Goal: Transaction & Acquisition: Subscribe to service/newsletter

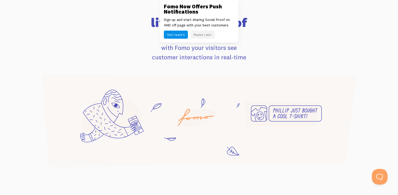
scroll to position [340, 0]
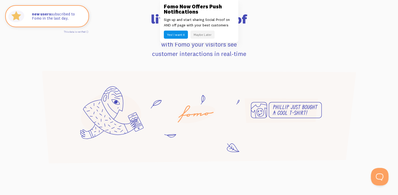
click at [379, 175] on button "Open Beacon popover" at bounding box center [379, 176] width 16 height 16
click at [379, 175] on button "Close Beacon popover" at bounding box center [379, 176] width 16 height 16
click at [379, 175] on button "Open Beacon popover" at bounding box center [379, 176] width 16 height 16
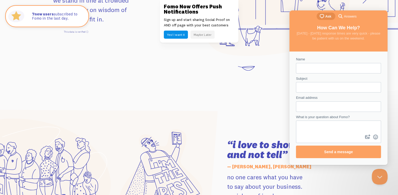
click at [198, 134] on icon at bounding box center [101, 162] width 234 height 104
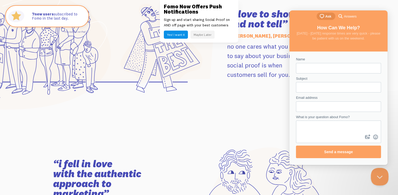
drag, startPoint x: 379, startPoint y: 176, endPoint x: 740, endPoint y: 345, distance: 398.5
click at [379, 176] on button "Close Beacon popover" at bounding box center [379, 176] width 16 height 16
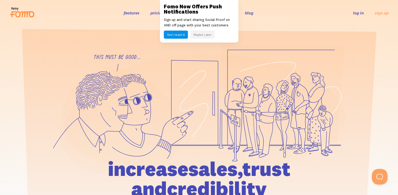
scroll to position [0, 0]
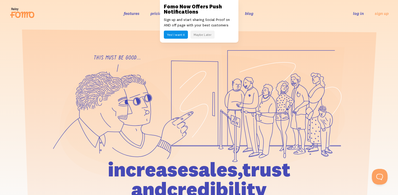
click at [201, 36] on button "Maybe Later" at bounding box center [202, 35] width 24 height 8
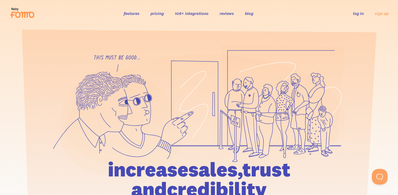
click at [156, 13] on link "pricing" at bounding box center [156, 13] width 13 height 5
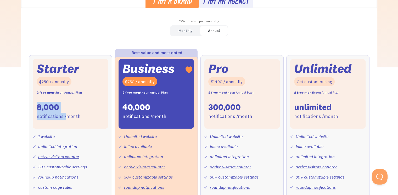
drag, startPoint x: 66, startPoint y: 107, endPoint x: 34, endPoint y: 107, distance: 31.9
click at [34, 107] on div "Starter $250 / annually 2 free months on Annual Plan 8,000 notifications /month" at bounding box center [70, 94] width 75 height 70
click at [74, 107] on div "Starter $250 / annually 2 free months on Annual Plan 8,000 notifications /month" at bounding box center [70, 94] width 75 height 70
drag, startPoint x: 37, startPoint y: 81, endPoint x: 72, endPoint y: 79, distance: 35.6
click at [69, 79] on div "$250 / annually" at bounding box center [54, 82] width 35 height 10
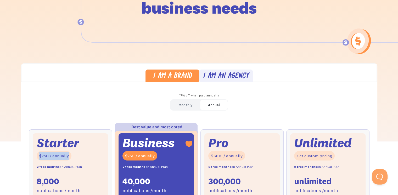
scroll to position [78, 0]
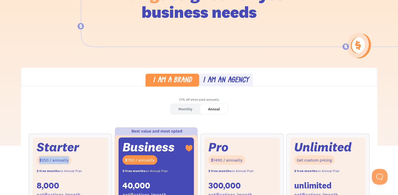
click at [188, 111] on div "Monthly" at bounding box center [185, 109] width 14 height 8
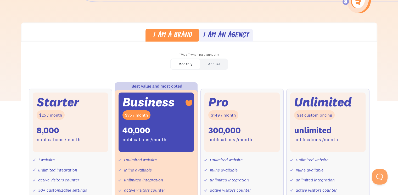
scroll to position [131, 0]
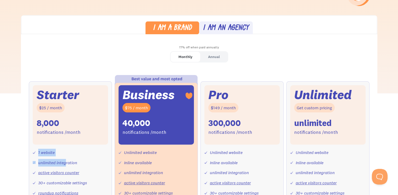
drag, startPoint x: 67, startPoint y: 152, endPoint x: 59, endPoint y: 154, distance: 8.3
click at [37, 154] on div "1 website unlimited integration active visitors counter 30+ customizable settin…" at bounding box center [70, 186] width 75 height 83
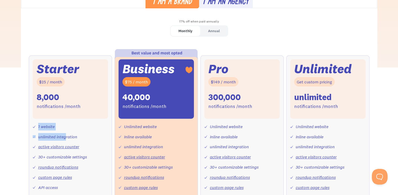
scroll to position [157, 0]
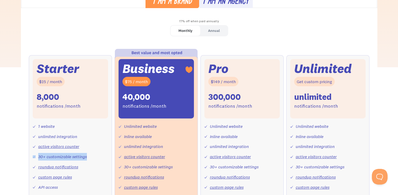
drag, startPoint x: 58, startPoint y: 155, endPoint x: 35, endPoint y: 155, distance: 23.3
click at [35, 155] on div "1 website unlimited integration active visitors counter 30+ customizable settin…" at bounding box center [70, 159] width 75 height 83
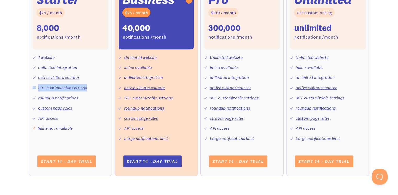
scroll to position [235, 0]
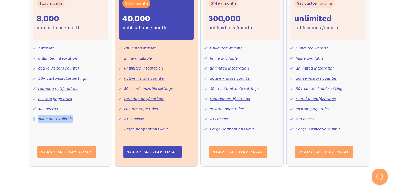
drag, startPoint x: 52, startPoint y: 123, endPoint x: 33, endPoint y: 123, distance: 18.6
click at [33, 123] on div "Starter $25 / month 8,000 notifications /month 1 website unlimited integration …" at bounding box center [70, 72] width 83 height 190
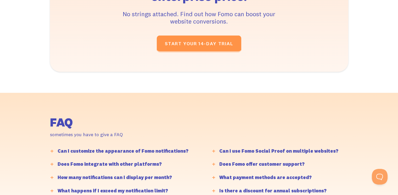
scroll to position [994, 0]
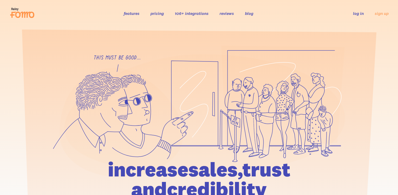
click at [193, 10] on li "106+ integrations" at bounding box center [192, 13] width 34 height 6
click at [192, 12] on link "106+ integrations" at bounding box center [192, 13] width 34 height 5
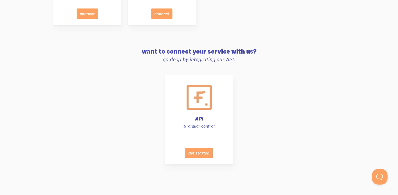
scroll to position [2649, 0]
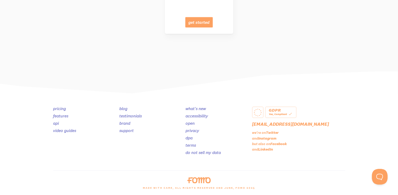
click at [63, 107] on link "pricing" at bounding box center [59, 108] width 13 height 5
